Goal: Task Accomplishment & Management: Manage account settings

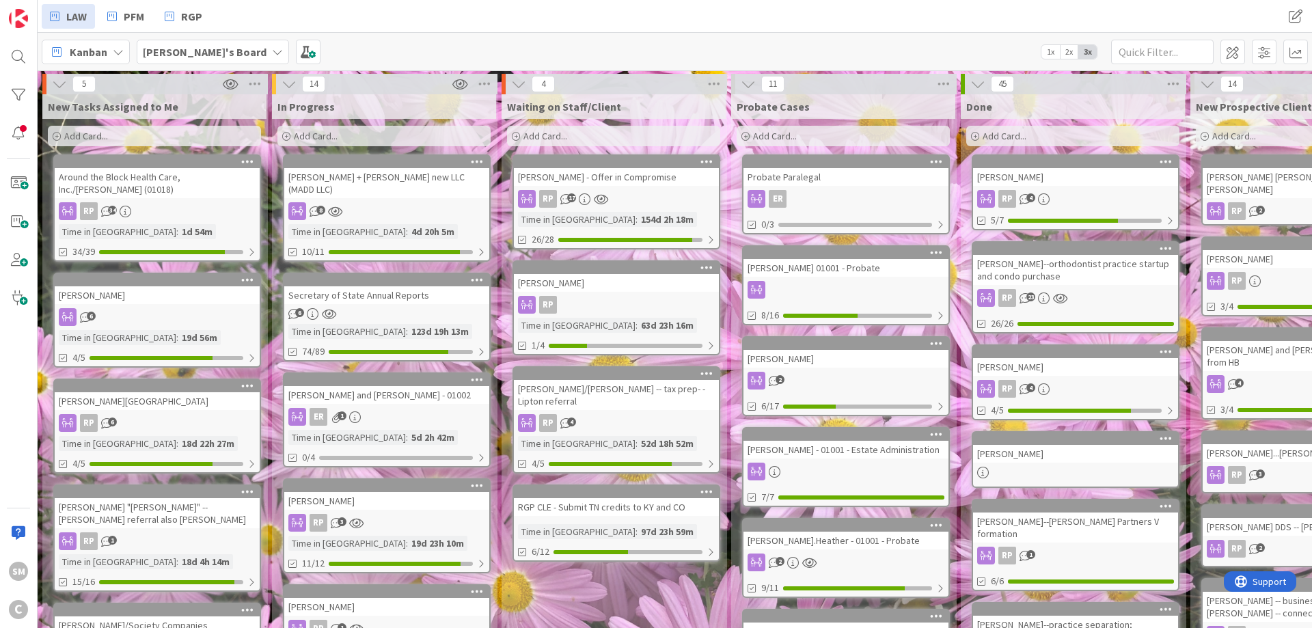
click at [344, 288] on div "Secretary of State Annual Reports" at bounding box center [386, 295] width 205 height 18
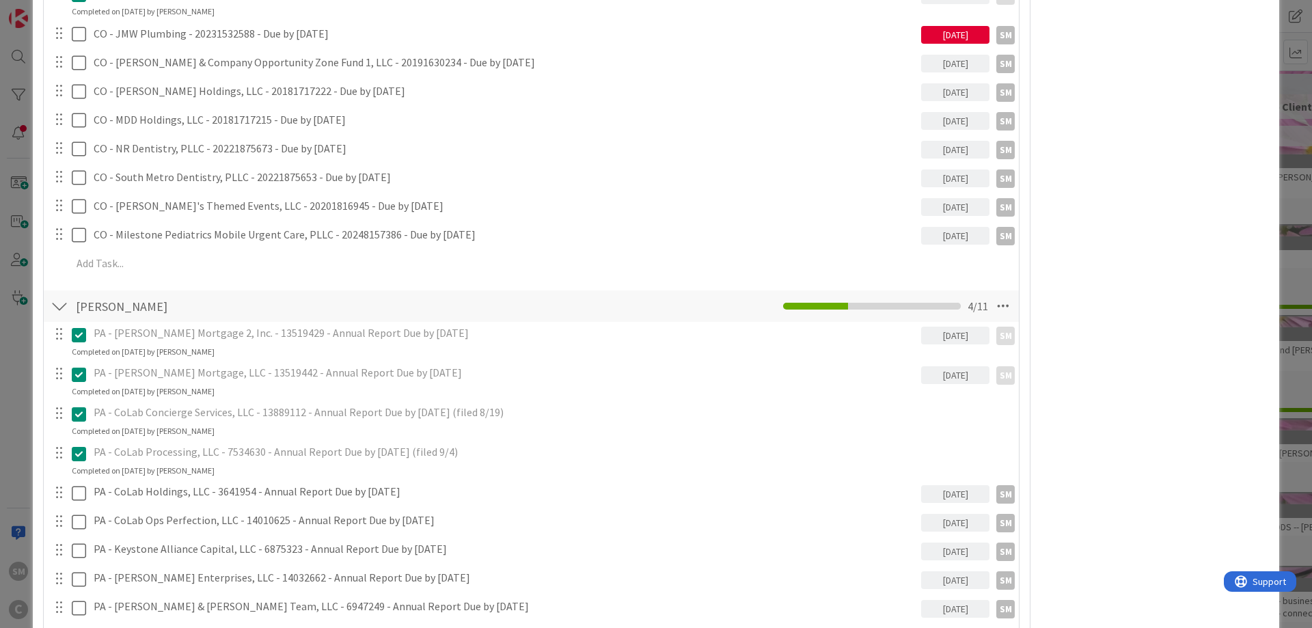
scroll to position [2296, 0]
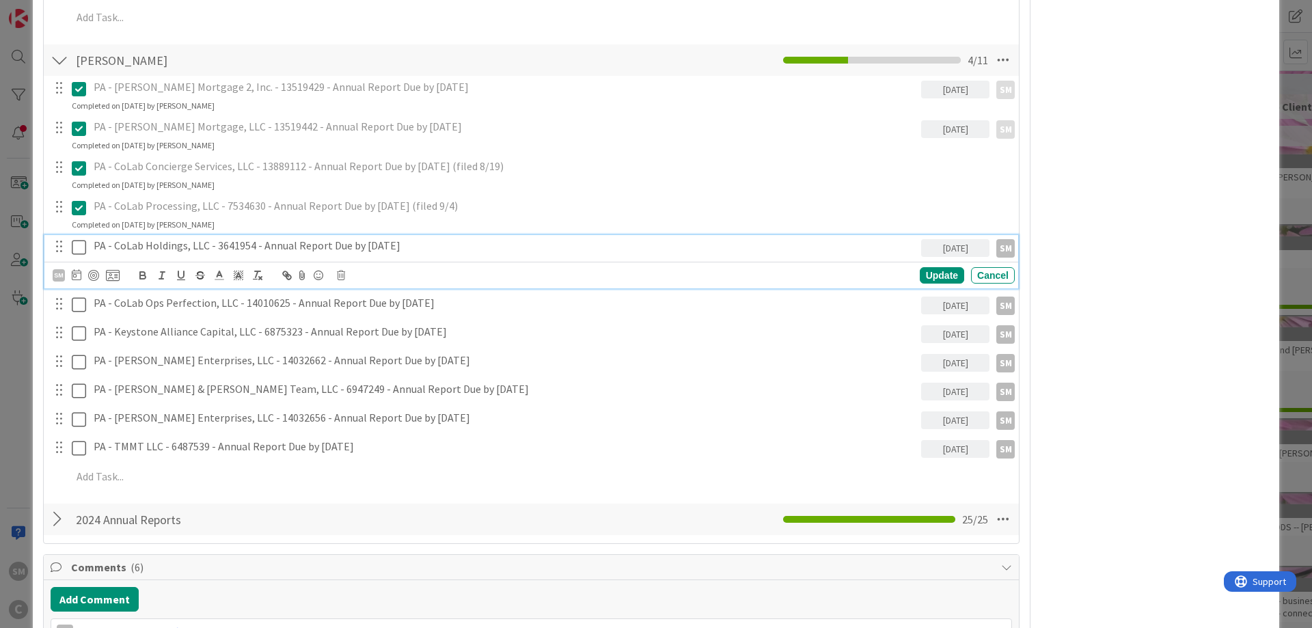
click at [286, 249] on h4 "PA - CoLab Holdings, LLC - 3641954 - Annual Report Due by [DATE]" at bounding box center [505, 245] width 822 height 13
click at [465, 250] on h4 "PA - CoLab Holdings, LLC - 3641954 - Annual Report Due by [DATE]" at bounding box center [505, 245] width 822 height 13
copy h4 "(filed 9/11)"
click at [77, 247] on icon at bounding box center [79, 247] width 14 height 16
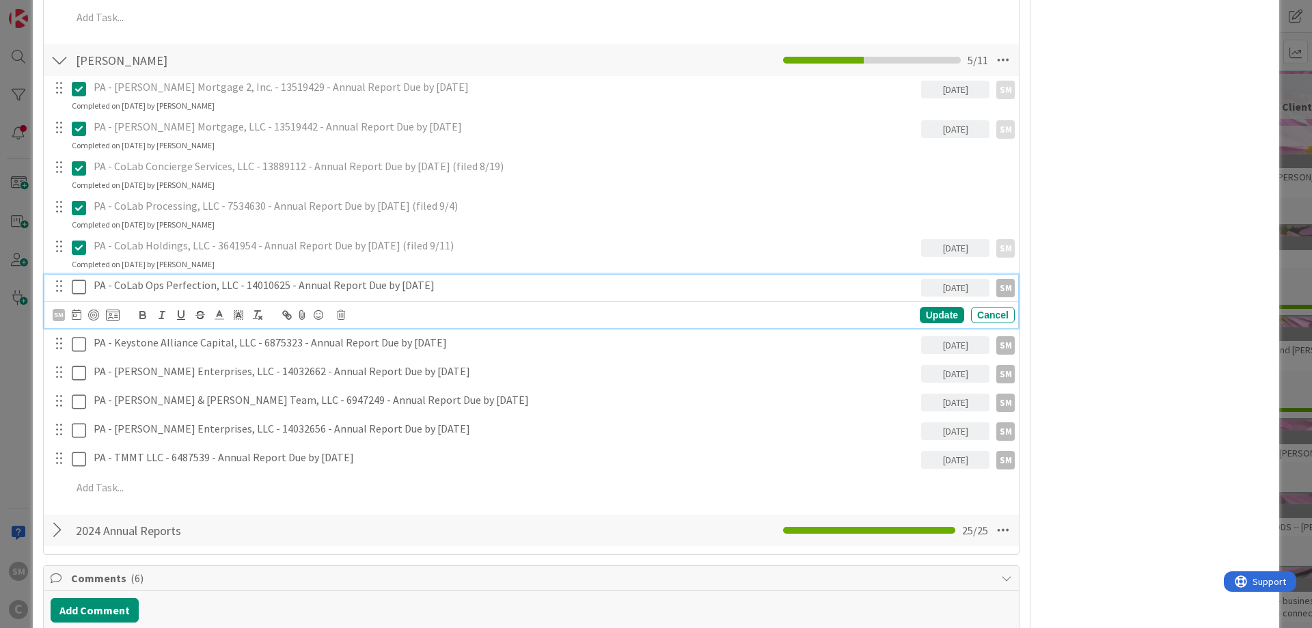
click at [182, 292] on div "PA - CoLab Ops Perfection, LLC - 14010625 - Annual Report Due by [DATE]" at bounding box center [504, 285] width 833 height 21
click at [500, 288] on h4 "PA - CoLab Ops Perfection, LLC - 14010625 - Annual Report Due by [DATE]" at bounding box center [505, 285] width 822 height 13
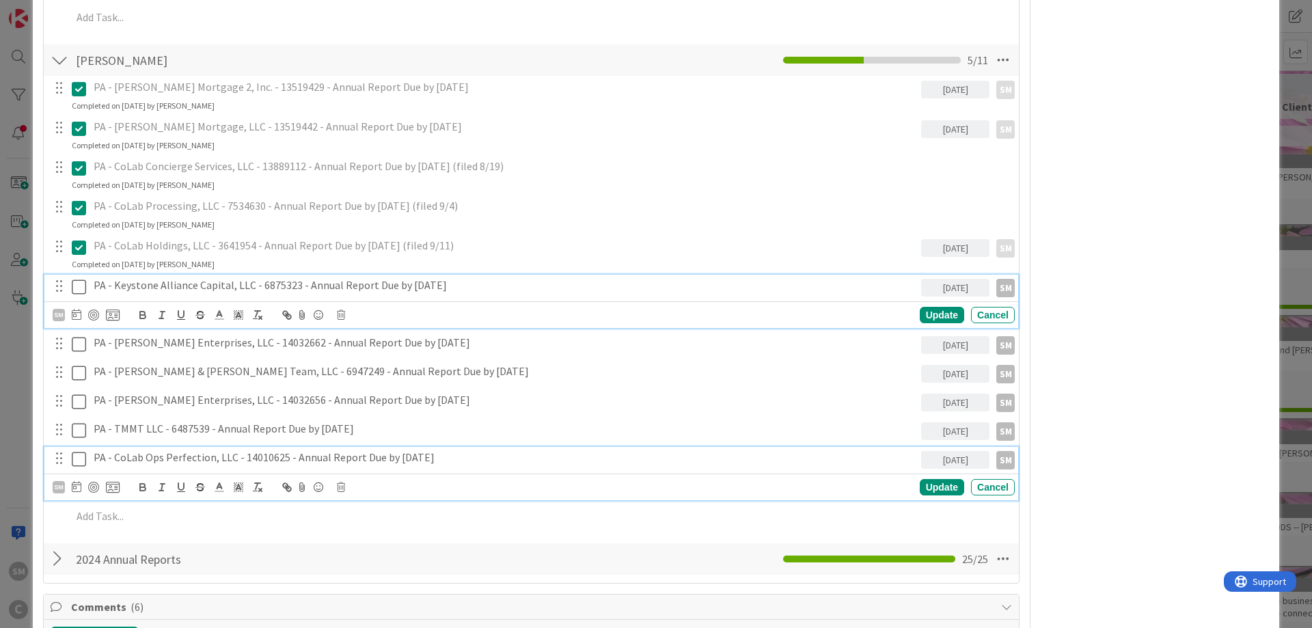
click at [150, 288] on h4 "PA - Keystone Alliance Capital, LLC - 6875323 - Annual Report Due by [DATE]" at bounding box center [505, 285] width 822 height 13
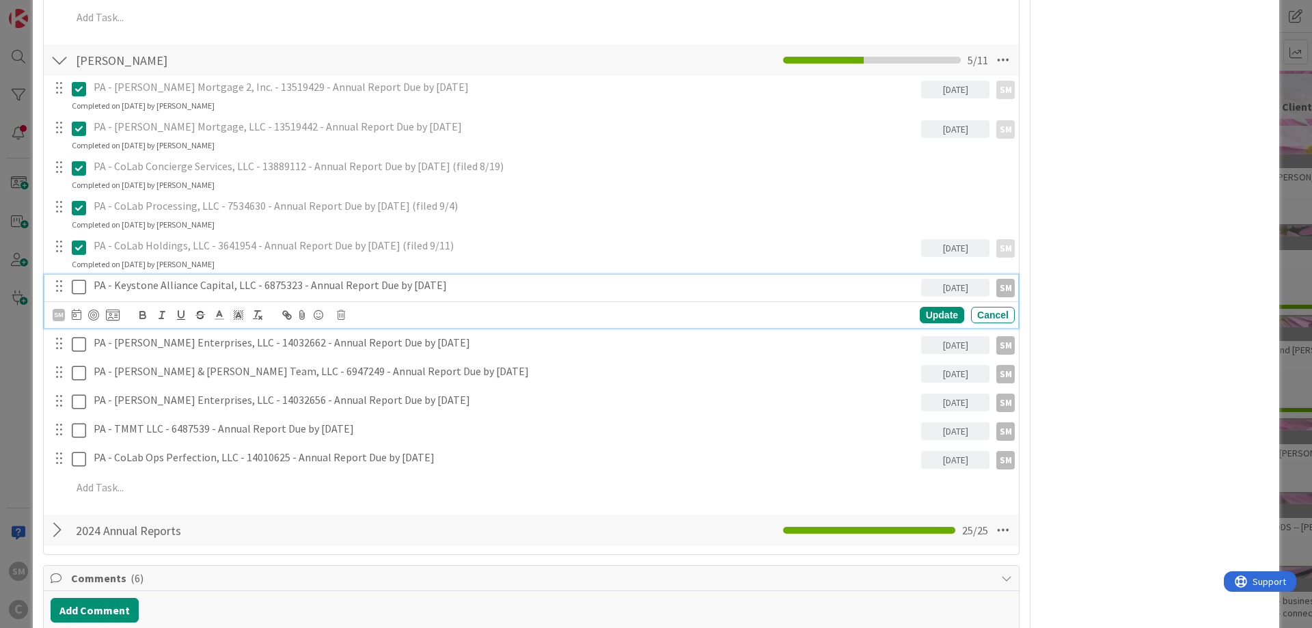
click at [475, 290] on h4 "PA - Keystone Alliance Capital, LLC - 6875323 - Annual Report Due by [DATE]" at bounding box center [505, 285] width 822 height 13
click at [82, 289] on icon at bounding box center [79, 287] width 14 height 16
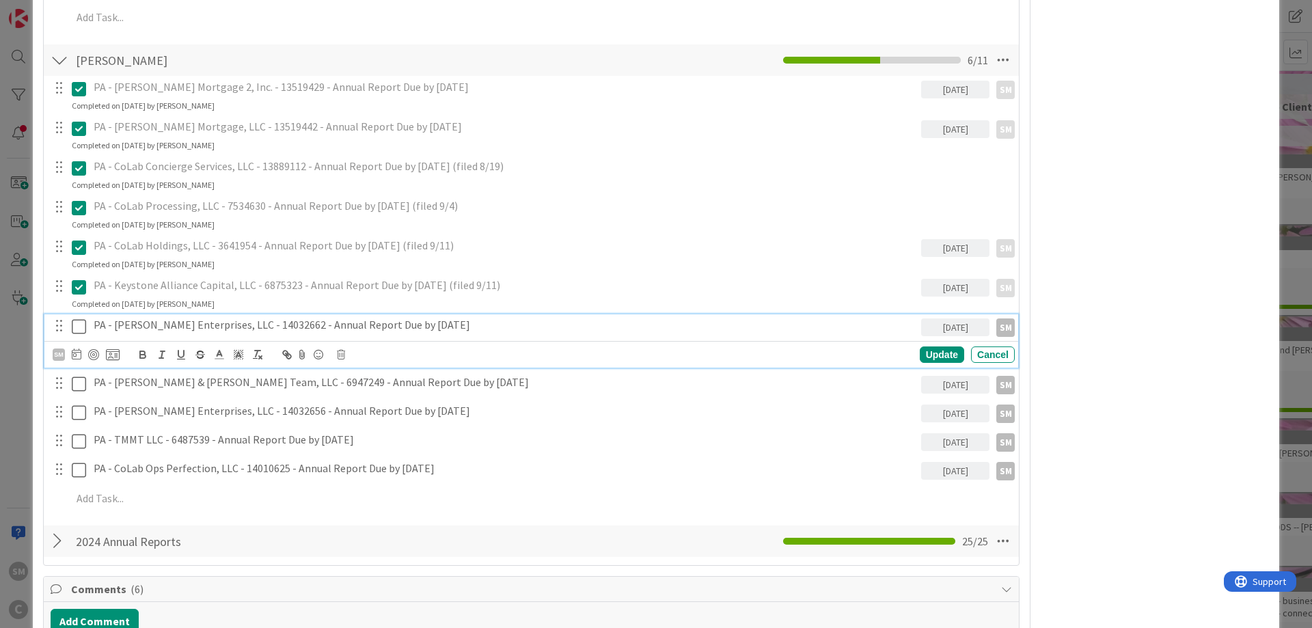
click at [143, 325] on h4 "PA - [PERSON_NAME] Enterprises, LLC - 14032662 - Annual Report Due by [DATE]" at bounding box center [505, 324] width 822 height 13
click at [518, 322] on h4 "PA - [PERSON_NAME] Enterprises, LLC - 14032662 - Annual Report Due by [DATE]" at bounding box center [505, 324] width 822 height 13
drag, startPoint x: 76, startPoint y: 328, endPoint x: 84, endPoint y: 331, distance: 8.6
click at [77, 328] on icon at bounding box center [79, 326] width 14 height 16
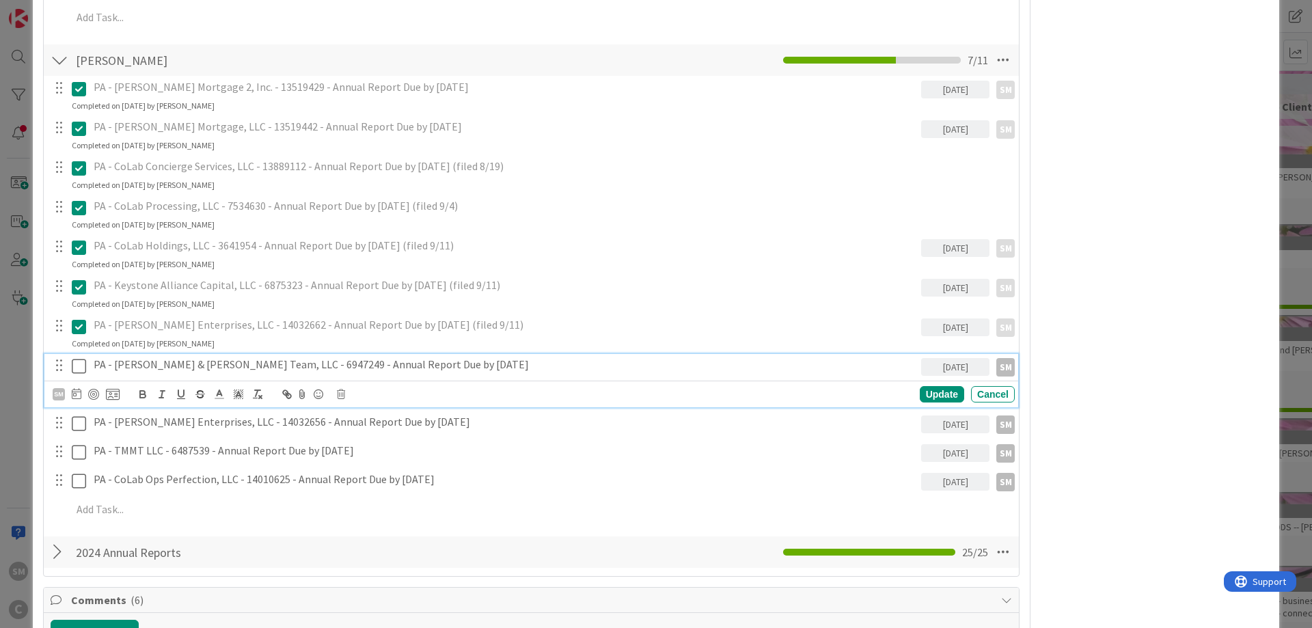
click at [183, 366] on h4 "PA - [PERSON_NAME] & [PERSON_NAME] Team, LLC - 6947249 - Annual Report Due by […" at bounding box center [505, 364] width 822 height 13
click at [473, 368] on h4 "PA - [PERSON_NAME] & [PERSON_NAME] Team, LLC - 6947249 - Annual Report Due by […" at bounding box center [505, 364] width 822 height 13
click at [81, 370] on icon at bounding box center [79, 366] width 14 height 16
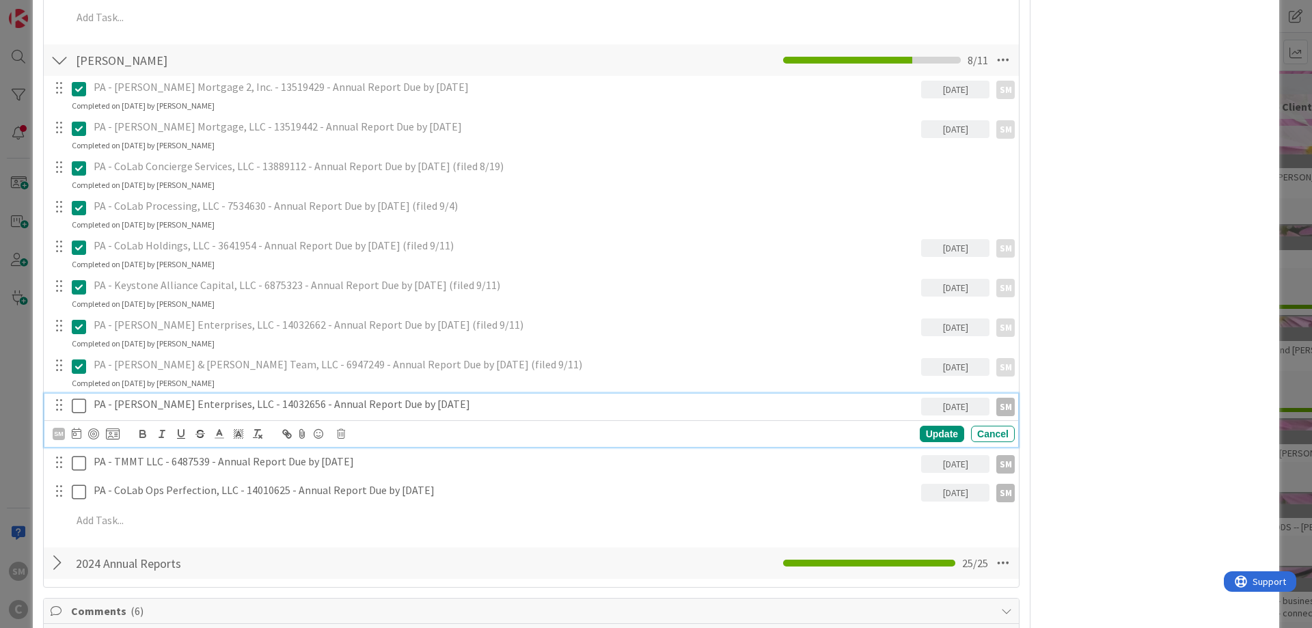
click at [191, 410] on h4 "PA - [PERSON_NAME] Enterprises, LLC - 14032656 - Annual Report Due by [DATE]" at bounding box center [505, 404] width 822 height 13
click at [503, 409] on h4 "PA - [PERSON_NAME] Enterprises, LLC - 14032656 - Annual Report Due by [DATE]" at bounding box center [505, 404] width 822 height 13
click at [81, 403] on icon at bounding box center [79, 406] width 14 height 16
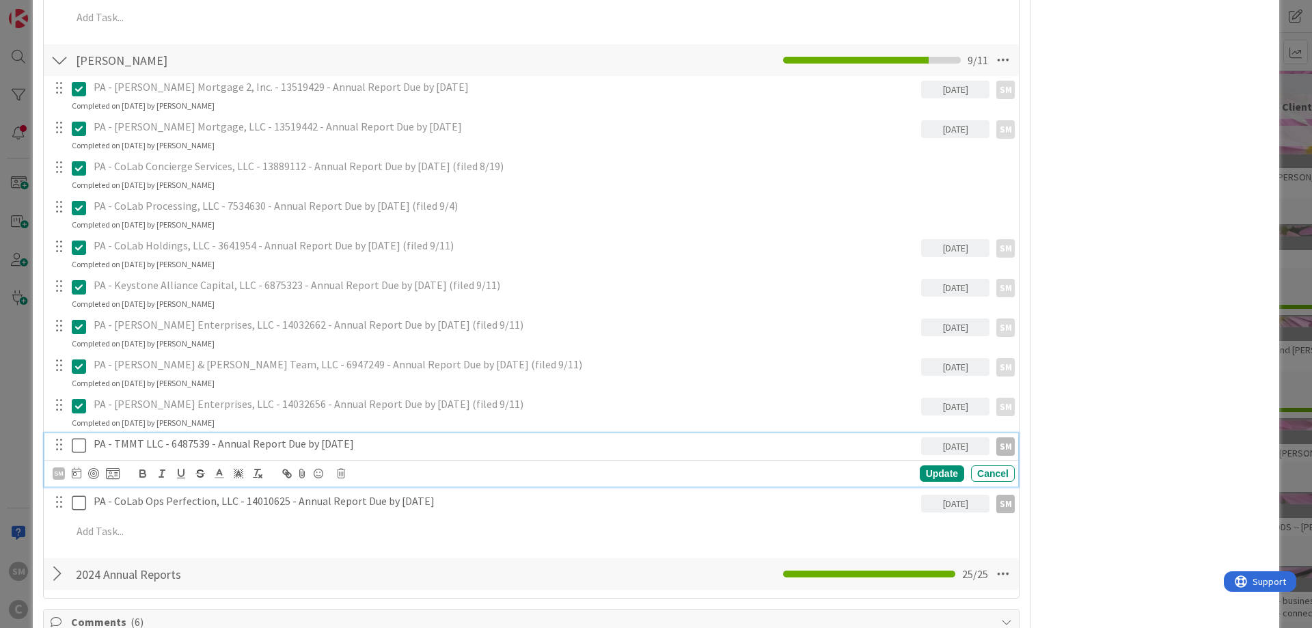
click at [228, 445] on h4 "PA - TMMT LLC - 6487539 - Annual Report Due by [DATE]" at bounding box center [505, 443] width 822 height 13
click at [404, 445] on h4 "PA - TMMT LLC - 6487539 - Annual Report Due by [DATE]" at bounding box center [505, 443] width 822 height 13
click at [77, 445] on icon at bounding box center [79, 445] width 14 height 16
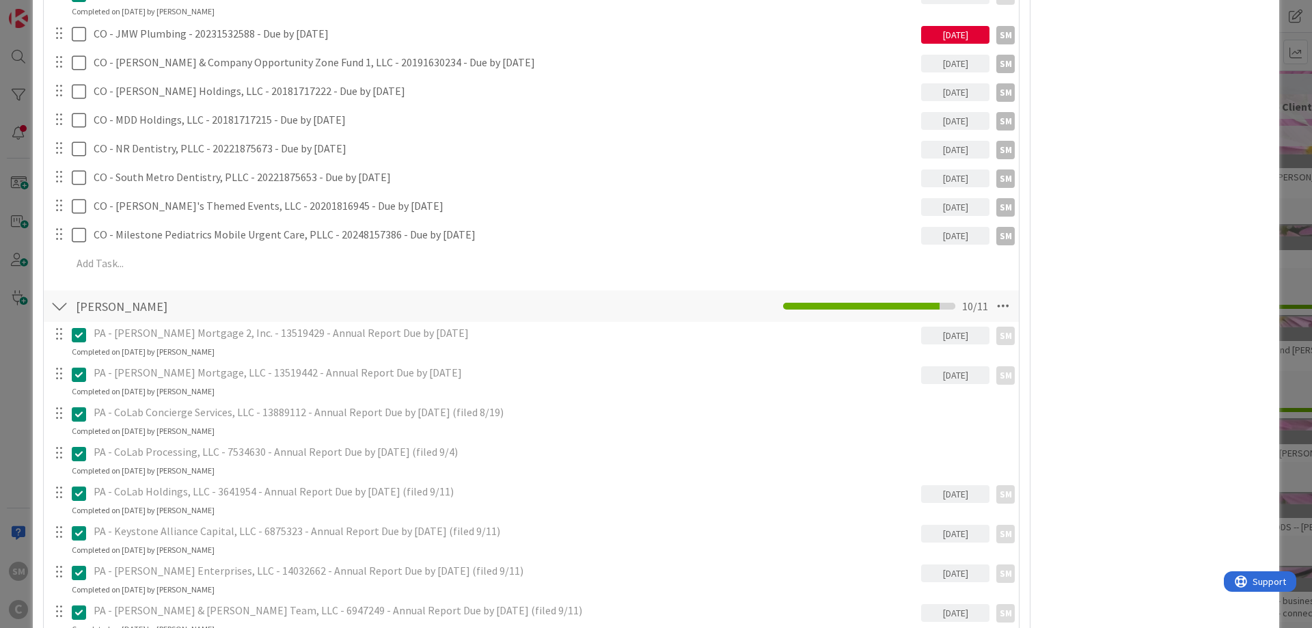
scroll to position [1804, 0]
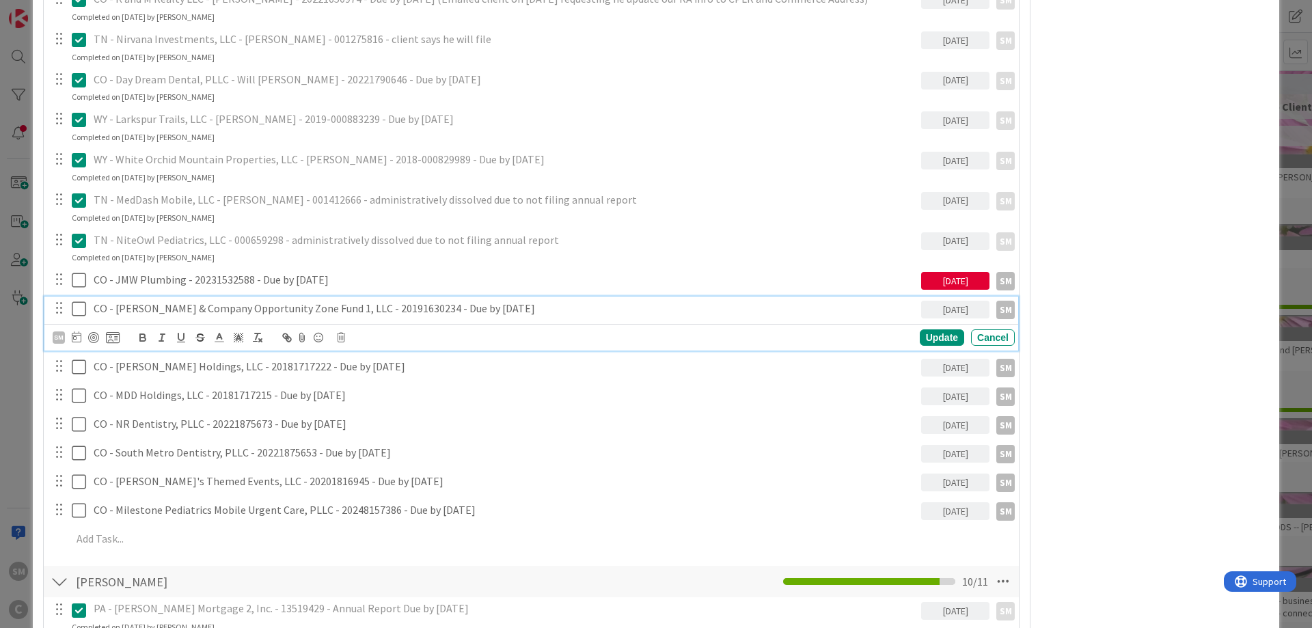
click at [216, 312] on p "CO - [PERSON_NAME] & Company Opportunity Zone Fund 1, LLC - 20191630234 - Due b…" at bounding box center [505, 309] width 822 height 16
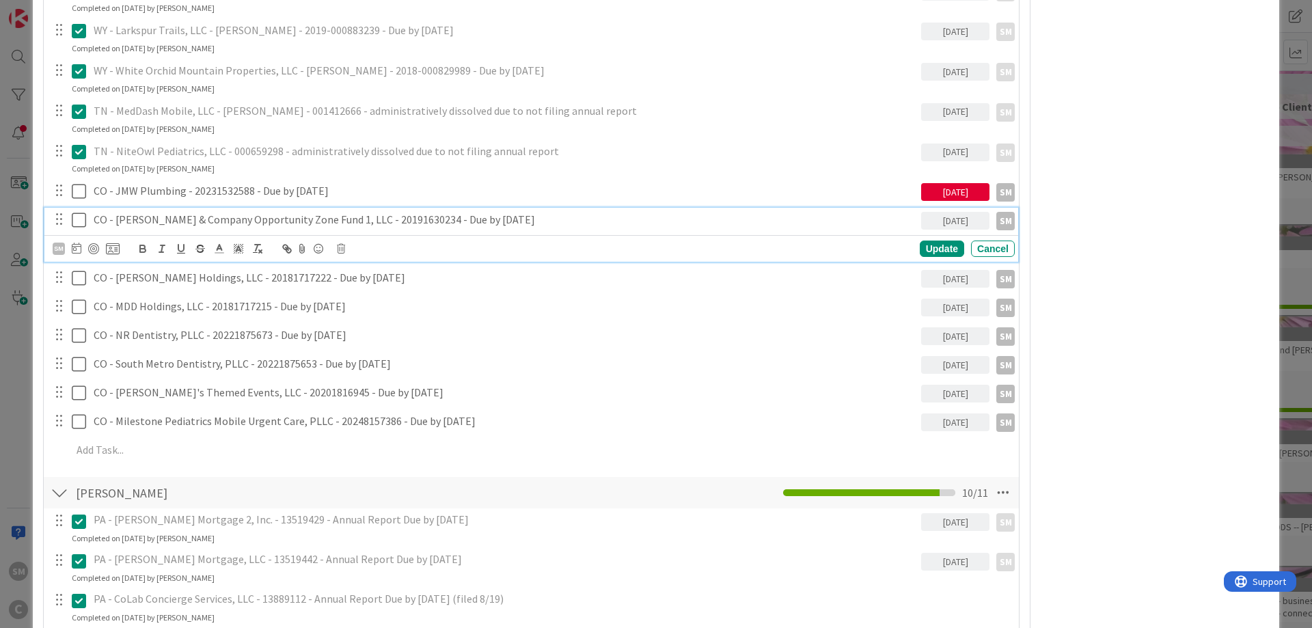
scroll to position [1886, 0]
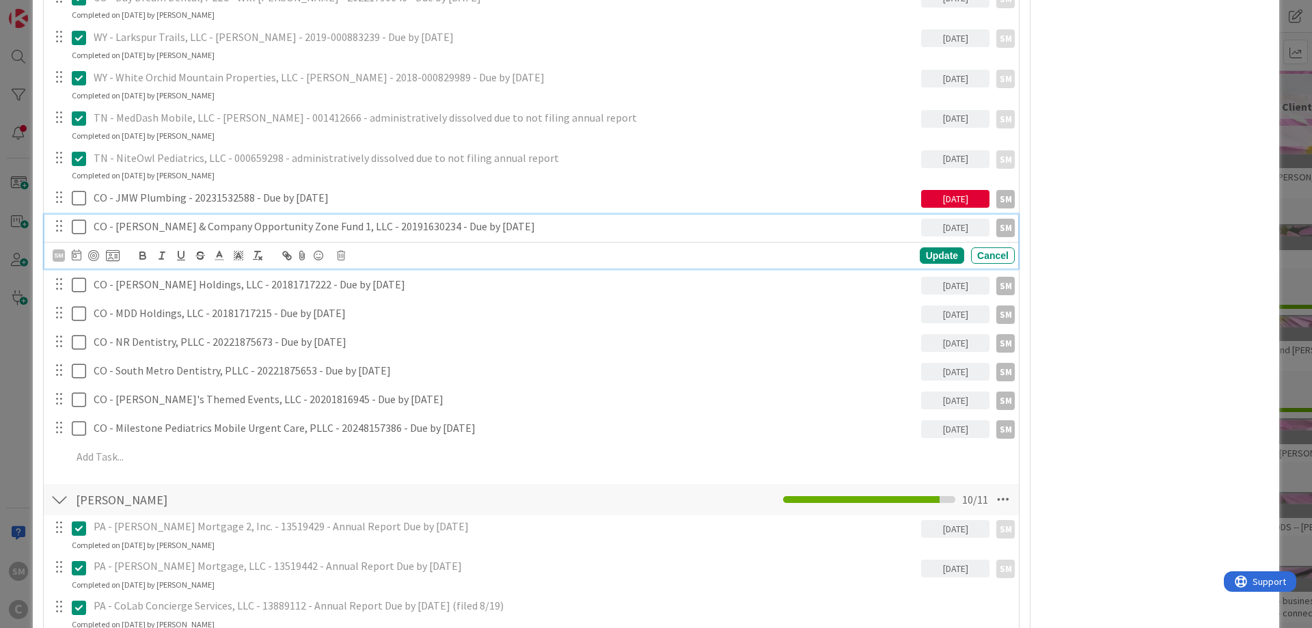
click at [1195, 359] on div "Owner SM default Dates Planned Dates Not Set Not Set Actual Dates [DATE] Not Do…" at bounding box center [1155, 205] width 228 height 4074
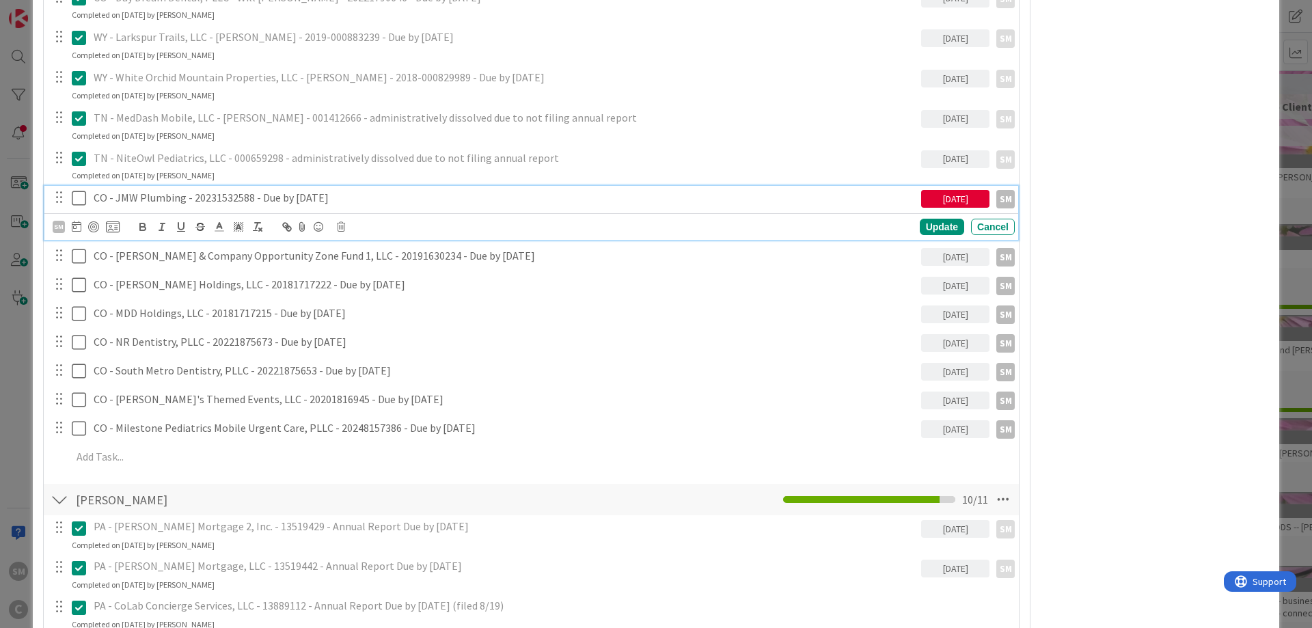
click at [219, 194] on p "CO - JMW Plumbing - 20231532588 - Due by [DATE]" at bounding box center [505, 198] width 822 height 16
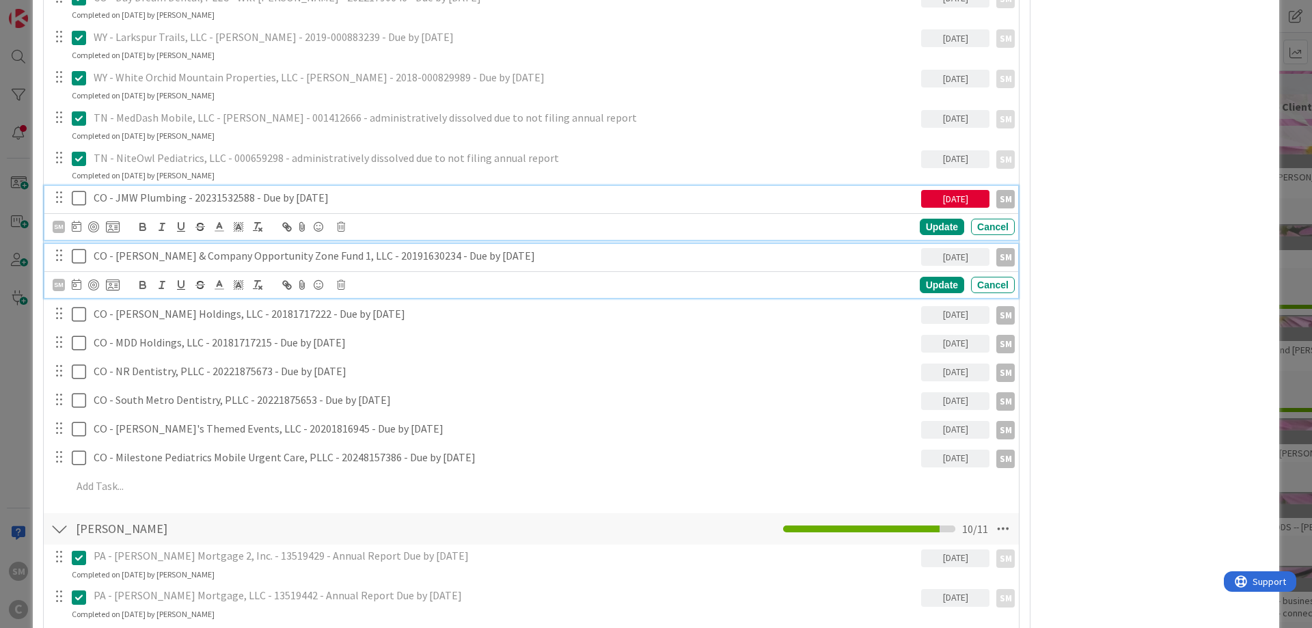
click at [217, 252] on p "CO - [PERSON_NAME] & Company Opportunity Zone Fund 1, LLC - 20191630234 - Due b…" at bounding box center [505, 256] width 822 height 16
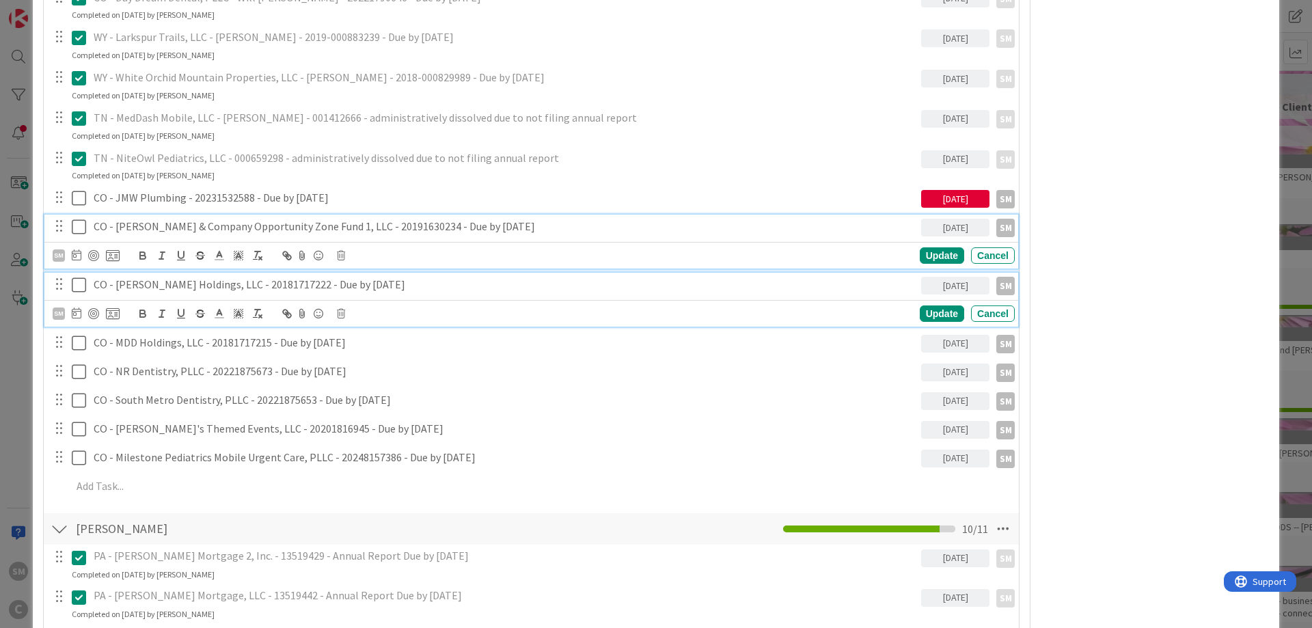
click at [150, 287] on p "CO - [PERSON_NAME] Holdings, LLC - 20181717222 - Due by [DATE]" at bounding box center [505, 285] width 822 height 16
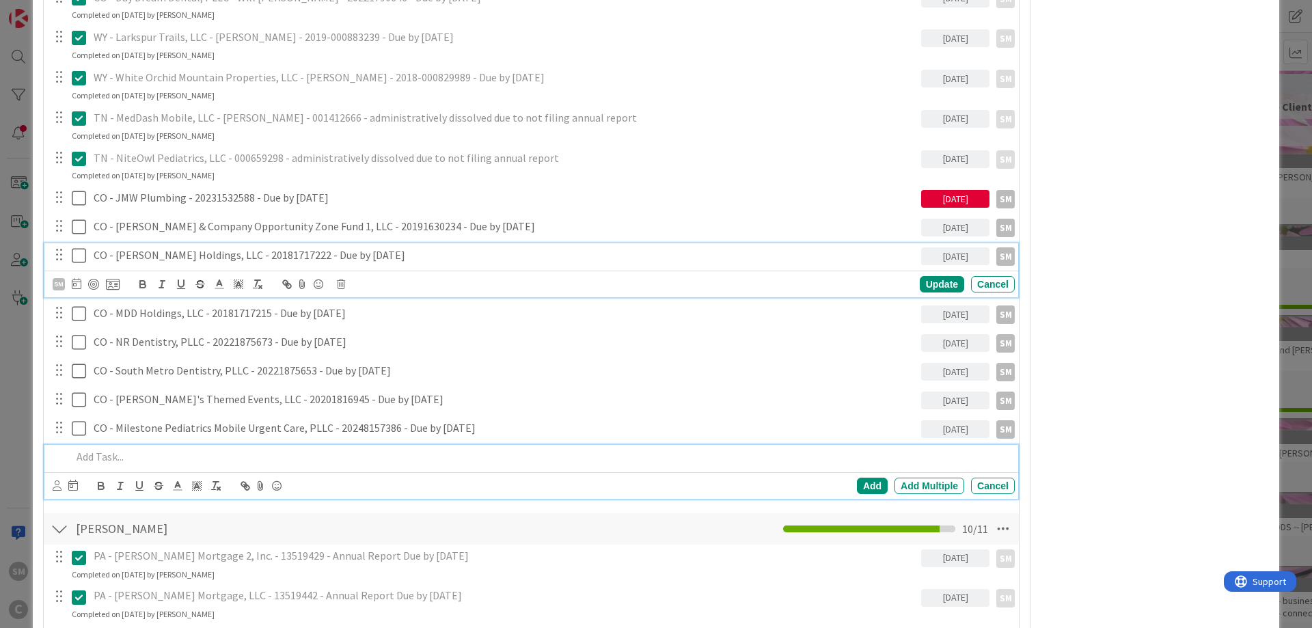
click at [107, 456] on p at bounding box center [540, 457] width 937 height 16
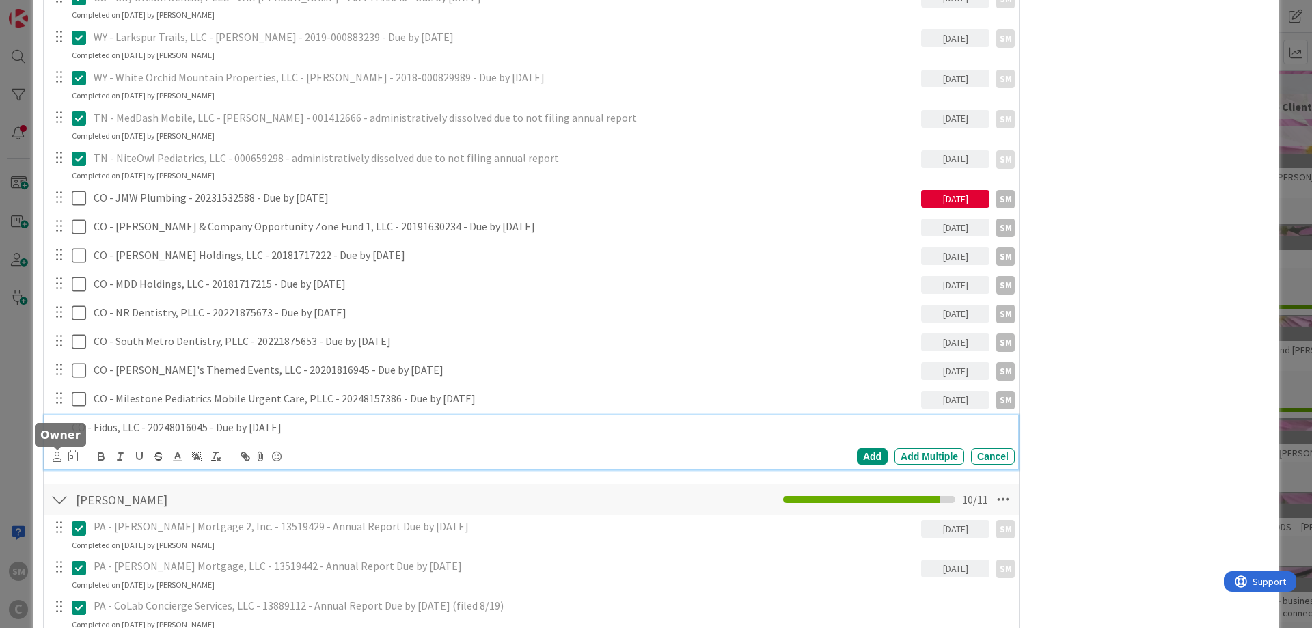
click at [56, 456] on icon at bounding box center [57, 457] width 9 height 10
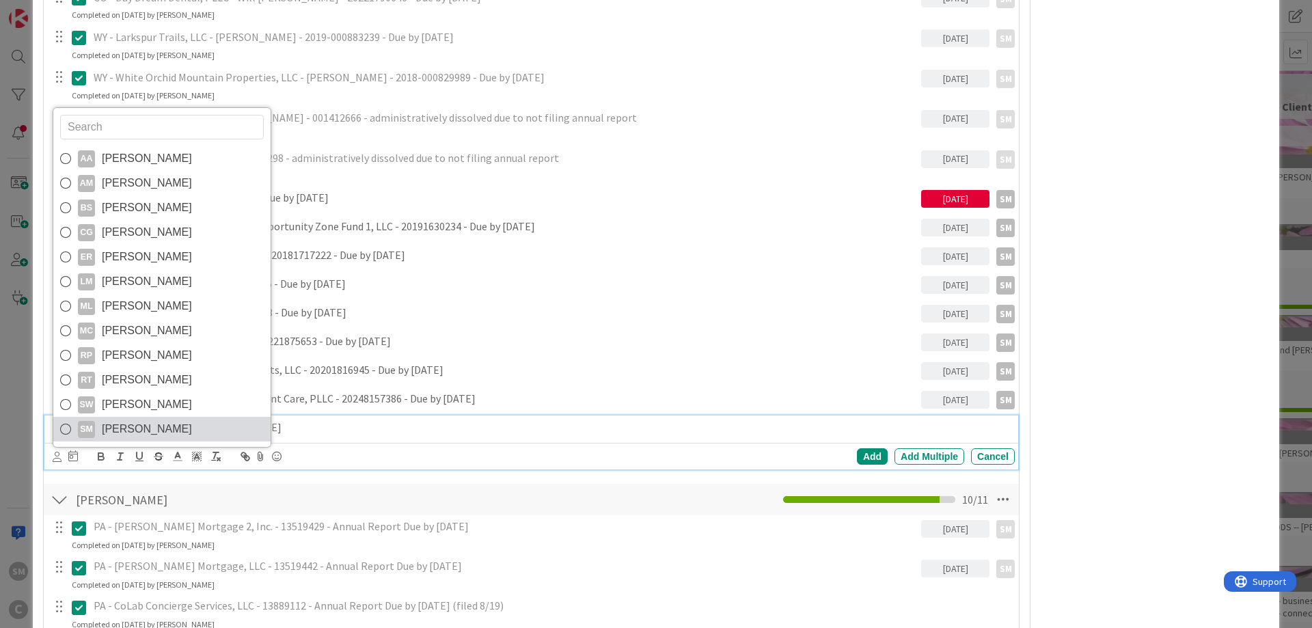
click at [111, 430] on span "[PERSON_NAME]" at bounding box center [147, 429] width 90 height 20
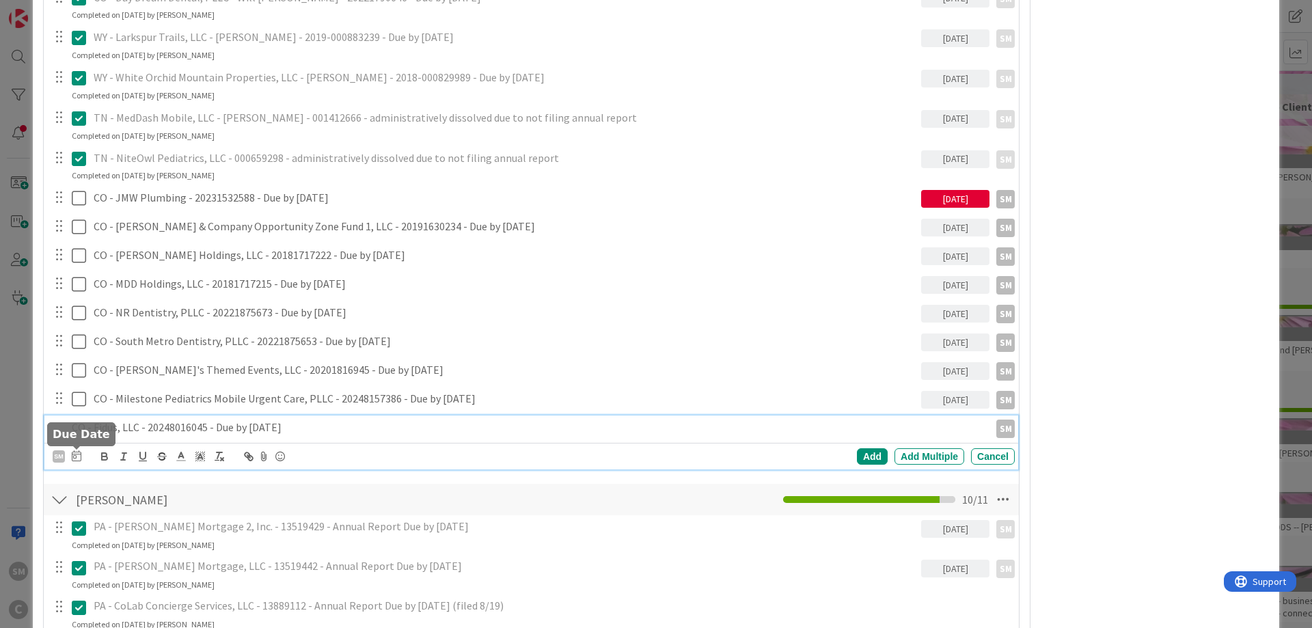
click at [77, 454] on icon at bounding box center [77, 455] width 10 height 11
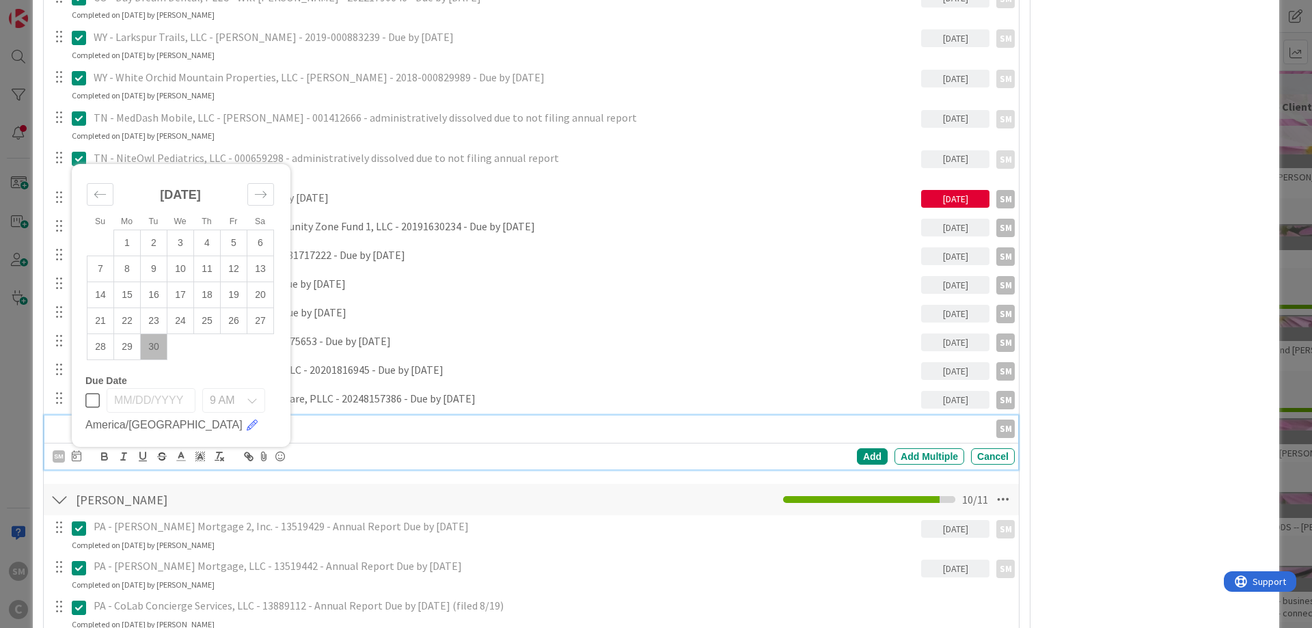
scroll to position [1968, 0]
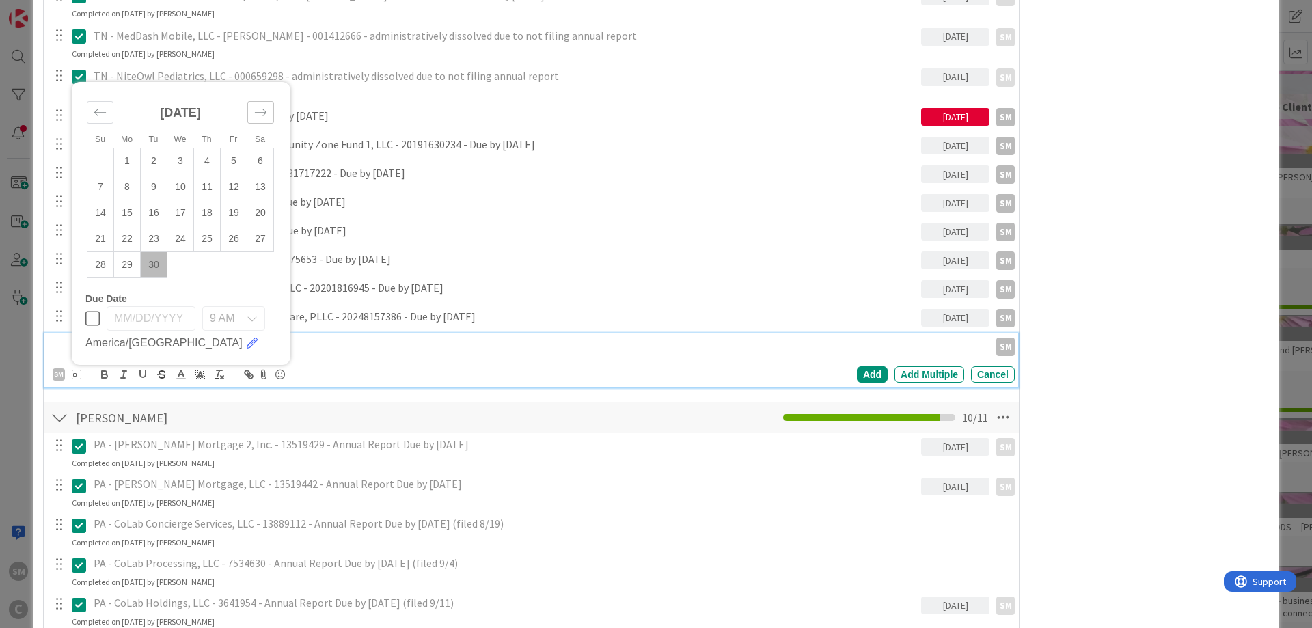
click at [263, 112] on icon "Move forward to switch to the next month." at bounding box center [260, 112] width 13 height 13
click at [262, 113] on icon "Move forward to switch to the next month." at bounding box center [261, 112] width 12 height 7
click at [262, 83] on icon "Move forward to switch to the next month." at bounding box center [260, 86] width 13 height 13
click at [182, 269] on td "31" at bounding box center [180, 265] width 27 height 26
type input "[DATE]"
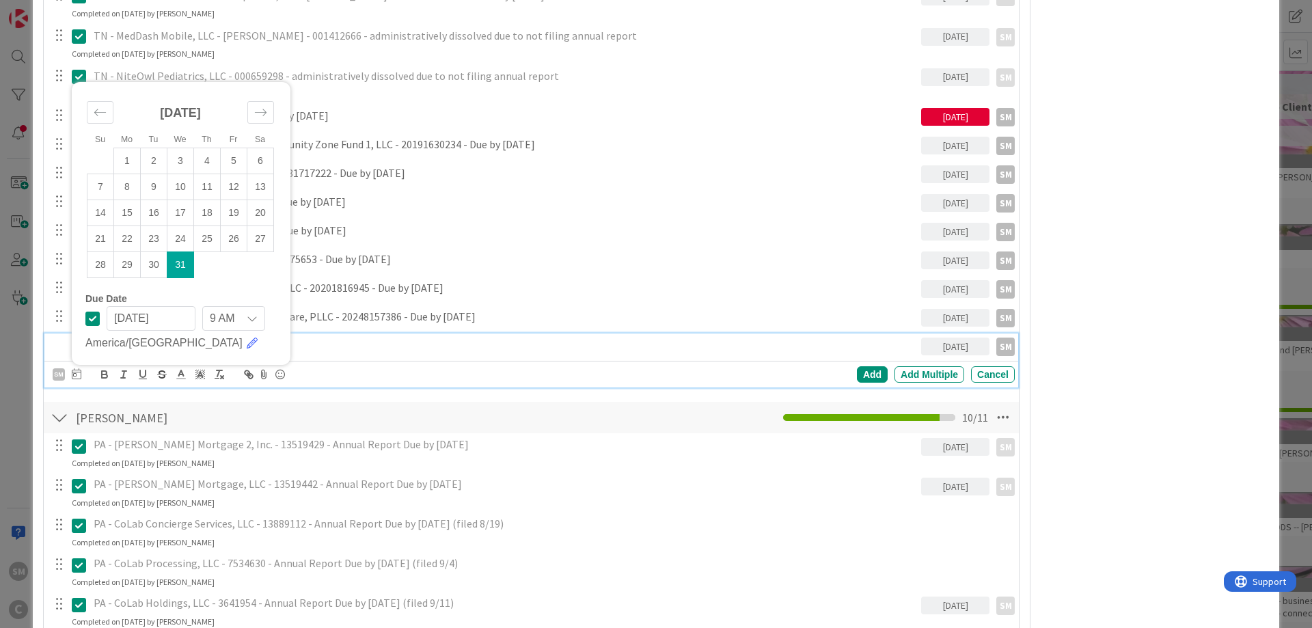
click at [827, 353] on p "CO - Fidus, LLC - 20248016045 - Due by [DATE]" at bounding box center [494, 346] width 844 height 16
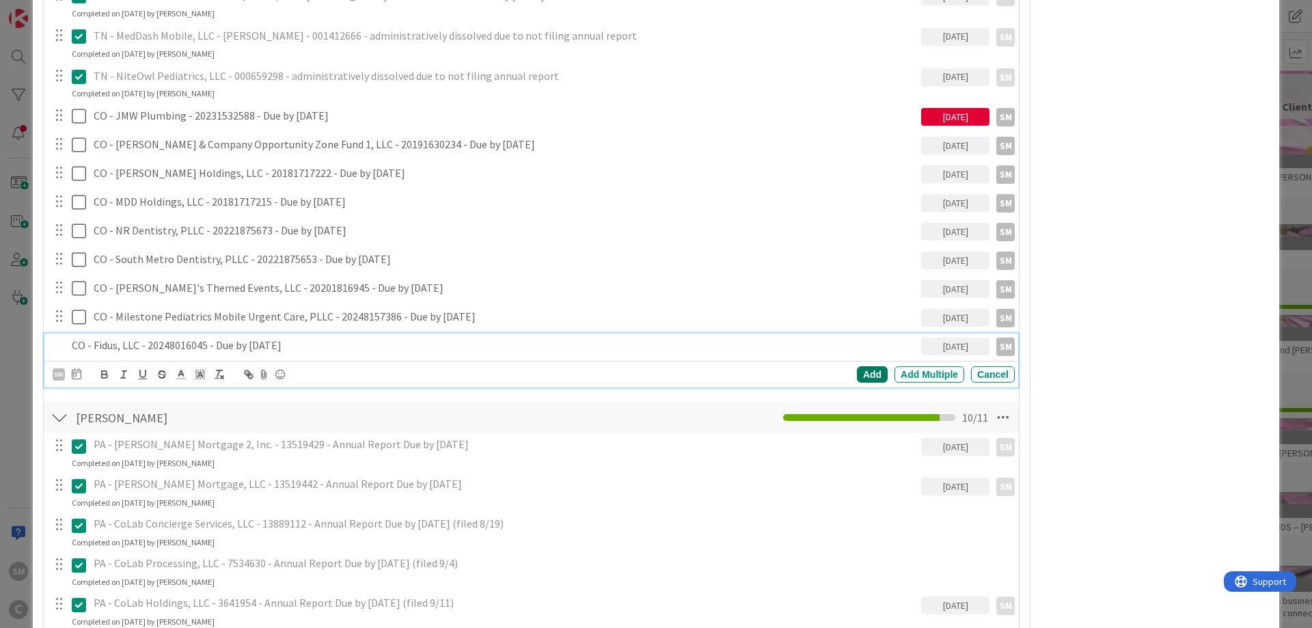
click at [869, 372] on div "Add" at bounding box center [872, 374] width 31 height 16
